Goal: Check status: Check status

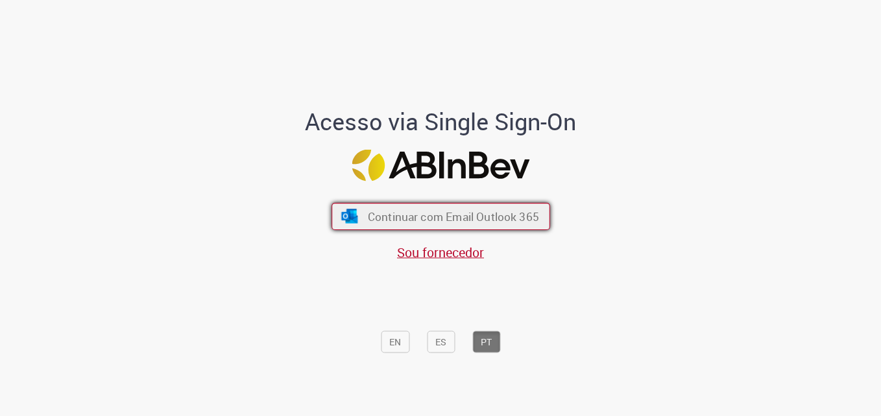
click at [394, 208] on button "Continuar com Email Outlook 365" at bounding box center [440, 216] width 219 height 27
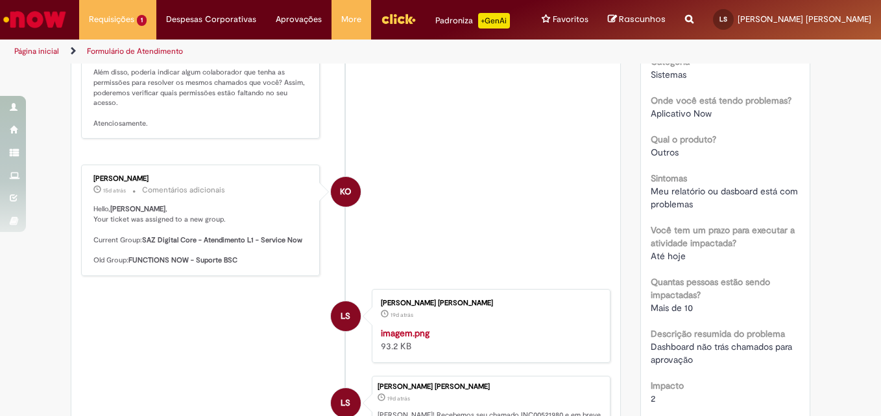
scroll to position [324, 0]
